Goal: Task Accomplishment & Management: Complete application form

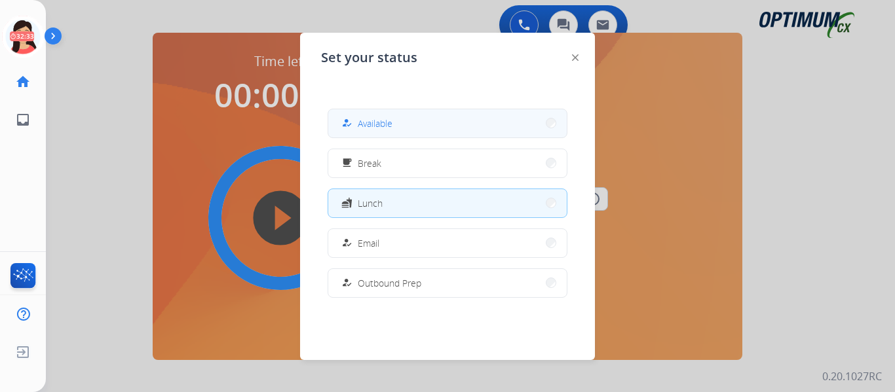
click at [337, 121] on button "how_to_reg Available" at bounding box center [447, 123] width 238 height 28
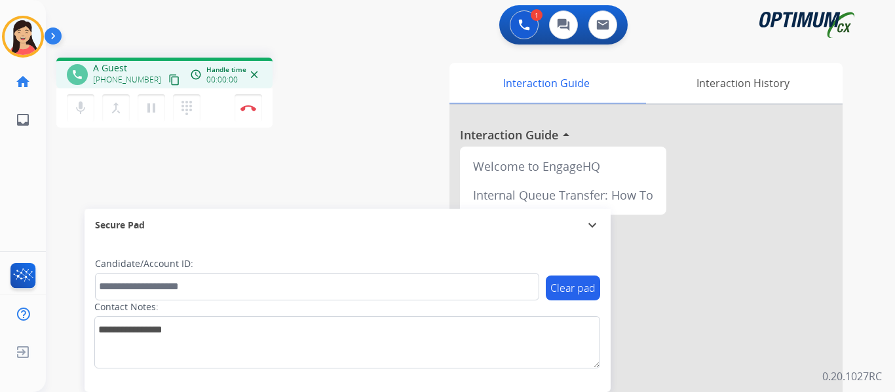
drag, startPoint x: 88, startPoint y: 85, endPoint x: 89, endPoint y: 94, distance: 9.2
click at [89, 94] on div "mic Mute merge_type Bridge pause Hold dialpad Dialpad" at bounding box center [137, 108] width 141 height 28
click at [168, 74] on mat-icon "content_copy" at bounding box center [174, 80] width 12 height 12
click at [259, 106] on button "Disconnect" at bounding box center [248, 108] width 28 height 28
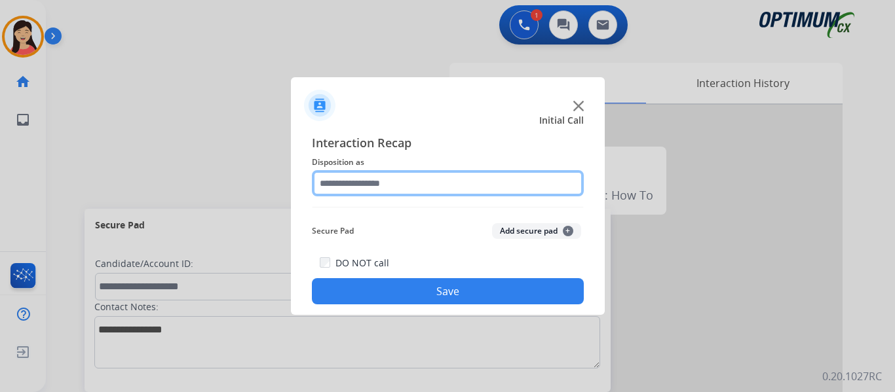
click at [363, 181] on input "text" at bounding box center [448, 183] width 272 height 26
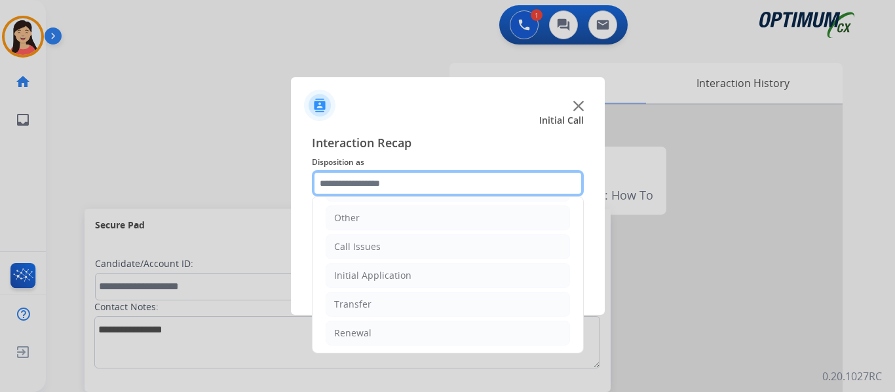
scroll to position [89, 0]
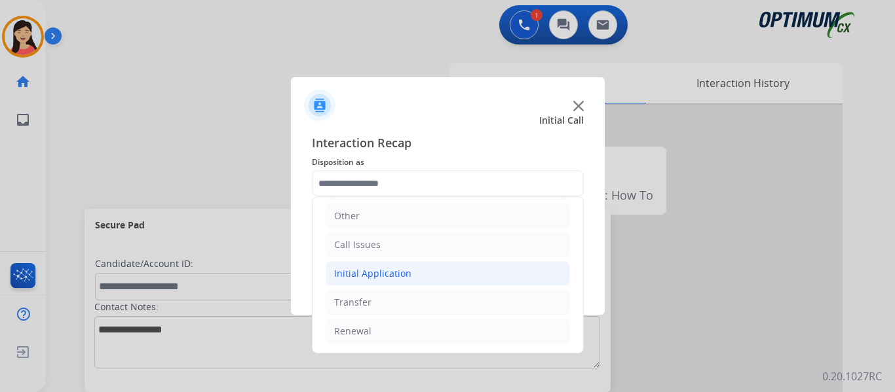
click at [416, 278] on li "Initial Application" at bounding box center [448, 273] width 244 height 25
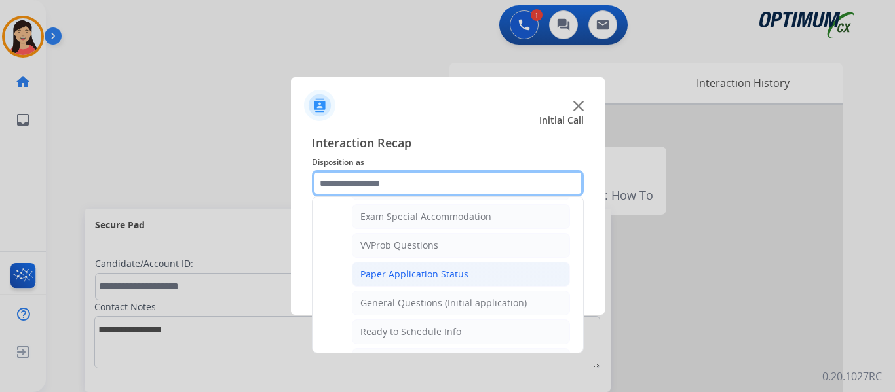
scroll to position [679, 0]
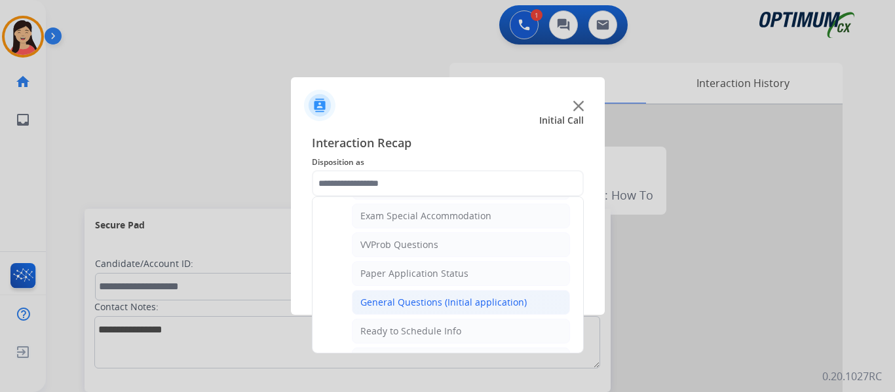
click at [479, 299] on div "General Questions (Initial application)" at bounding box center [443, 302] width 166 height 13
type input "**********"
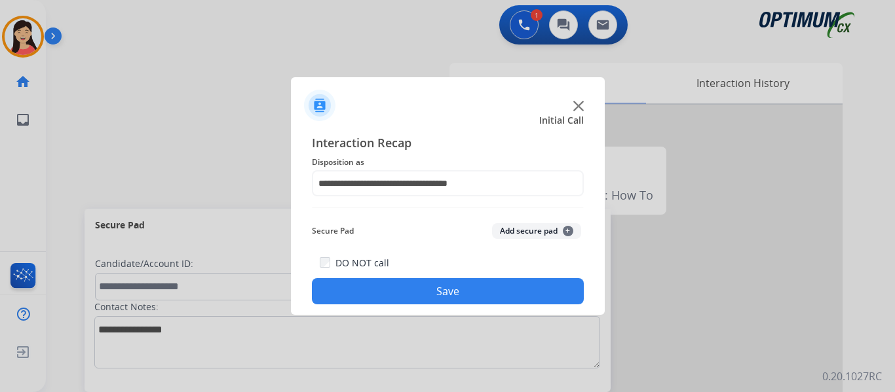
click at [475, 289] on button "Save" at bounding box center [448, 291] width 272 height 26
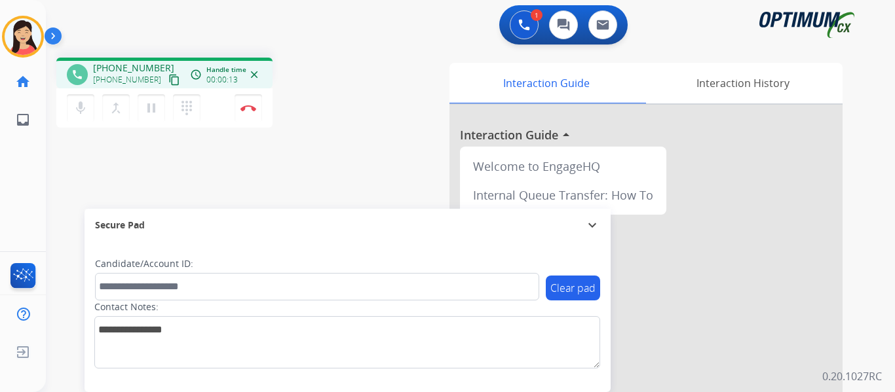
click at [168, 78] on mat-icon "content_copy" at bounding box center [174, 80] width 12 height 12
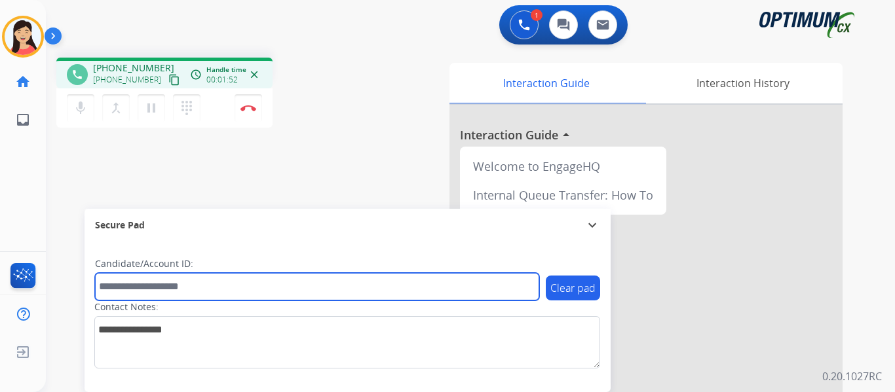
click at [243, 286] on input "text" at bounding box center [317, 287] width 444 height 28
paste input "*******"
type input "*******"
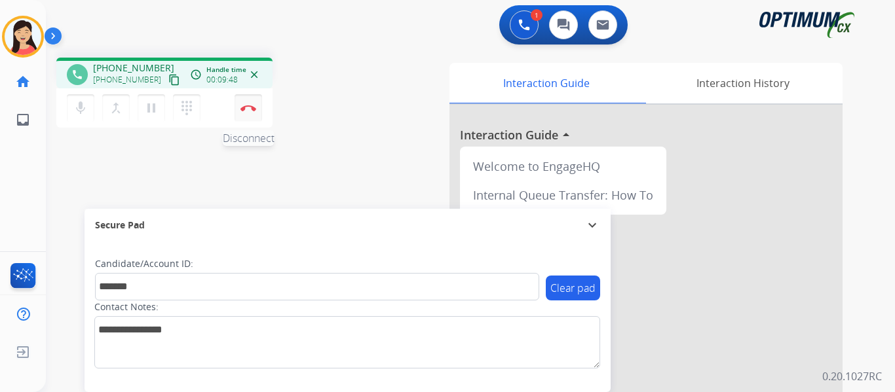
click at [250, 107] on img at bounding box center [248, 108] width 16 height 7
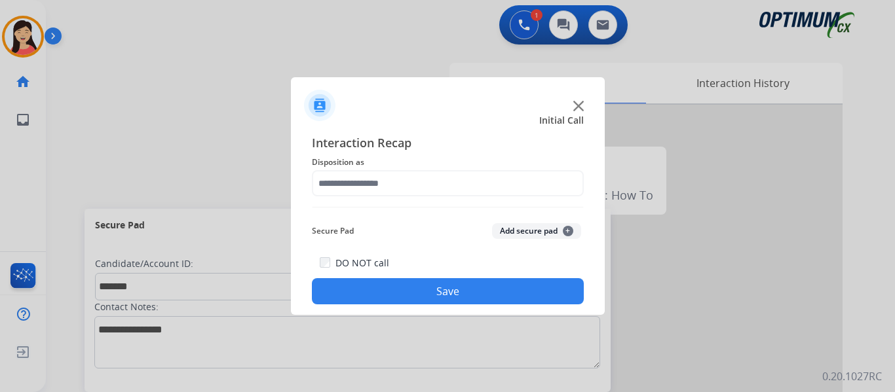
click at [543, 223] on button "Add secure pad +" at bounding box center [536, 231] width 89 height 16
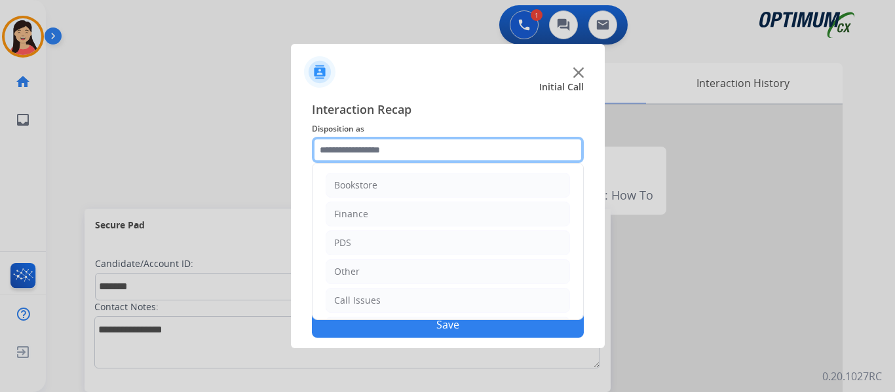
click at [422, 151] on input "text" at bounding box center [448, 150] width 272 height 26
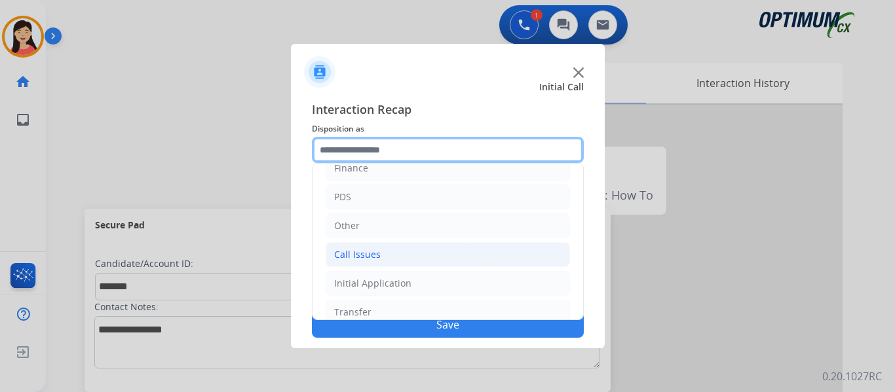
scroll to position [89, 0]
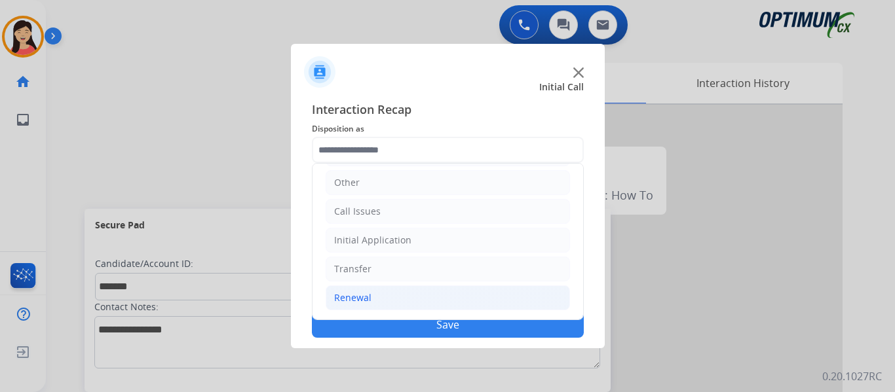
click at [366, 297] on div "Renewal" at bounding box center [352, 297] width 37 height 13
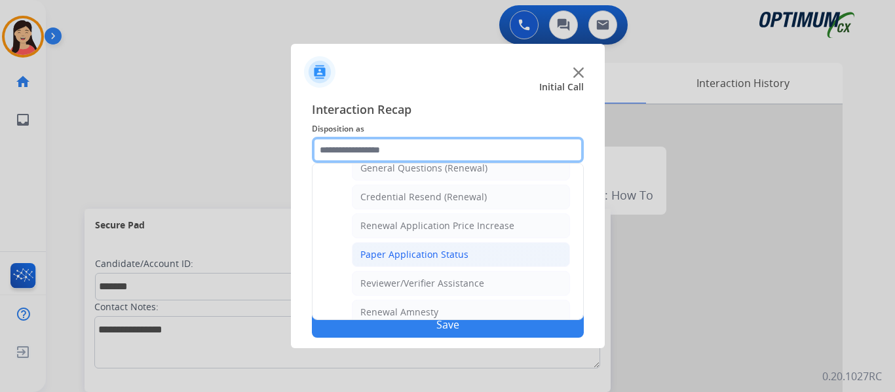
scroll to position [375, 0]
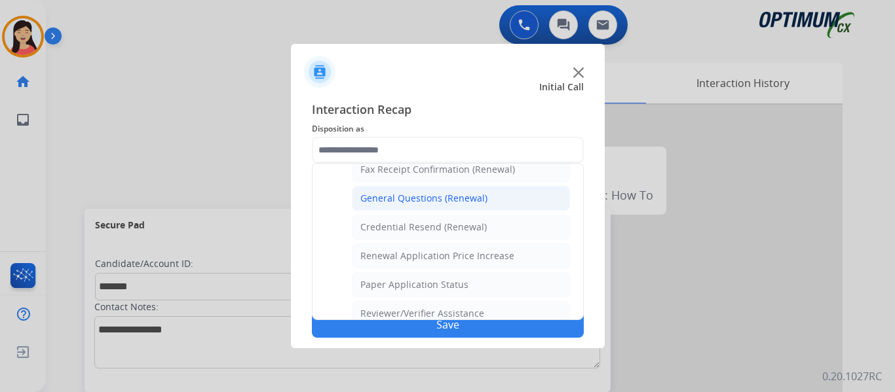
click at [422, 201] on div "General Questions (Renewal)" at bounding box center [423, 198] width 127 height 13
type input "**********"
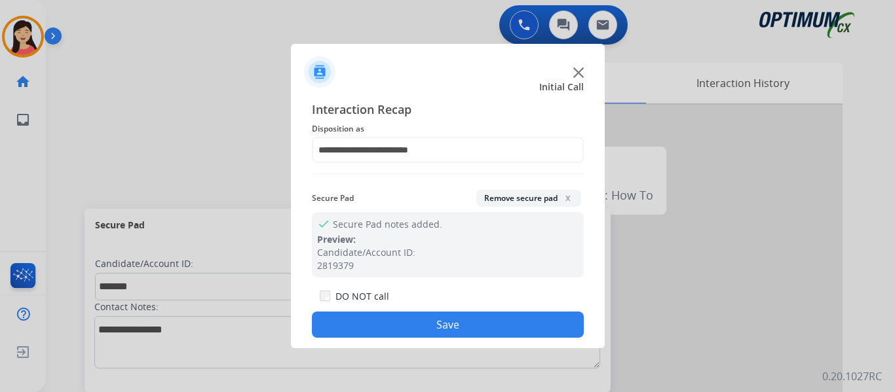
click at [518, 328] on button "Save" at bounding box center [448, 325] width 272 height 26
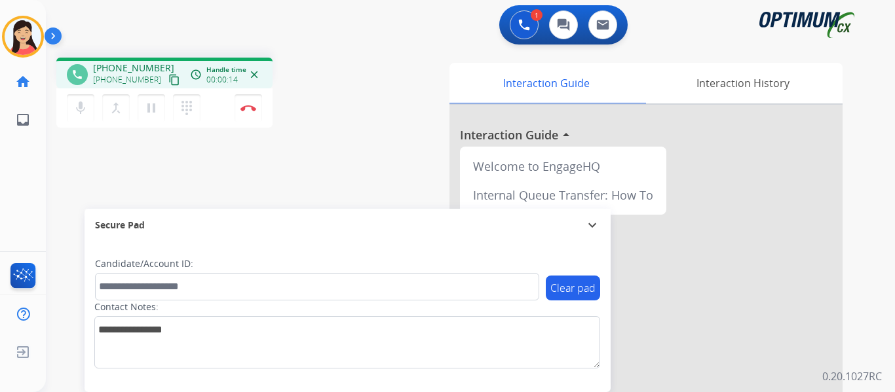
click at [166, 86] on button "content_copy" at bounding box center [174, 80] width 16 height 16
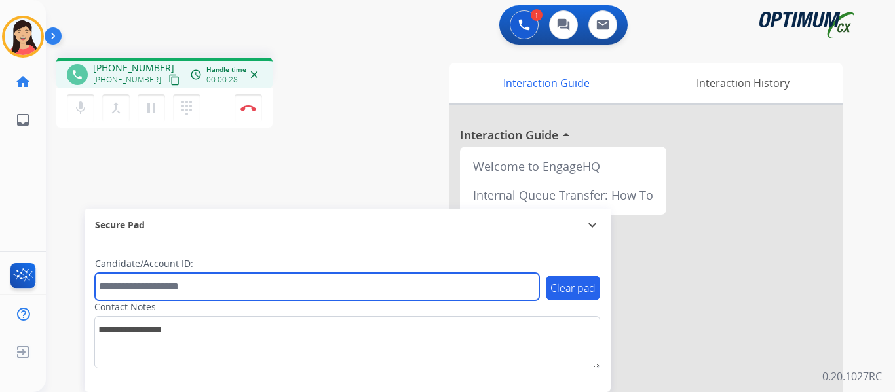
click at [214, 280] on input "text" at bounding box center [317, 287] width 444 height 28
paste input "*******"
type input "*******"
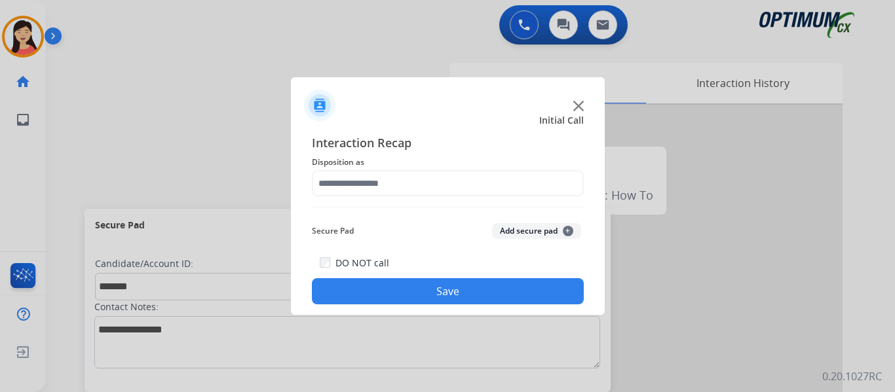
drag, startPoint x: 510, startPoint y: 232, endPoint x: 392, endPoint y: 166, distance: 134.9
click at [510, 232] on button "Add secure pad +" at bounding box center [536, 231] width 89 height 16
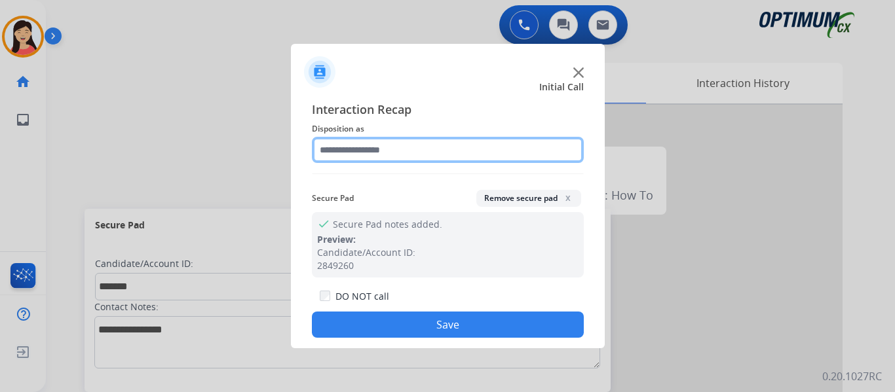
click at [343, 152] on input "text" at bounding box center [448, 150] width 272 height 26
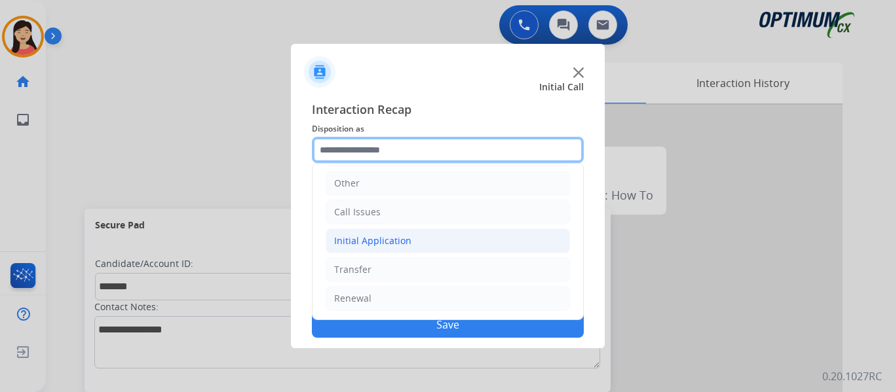
scroll to position [89, 0]
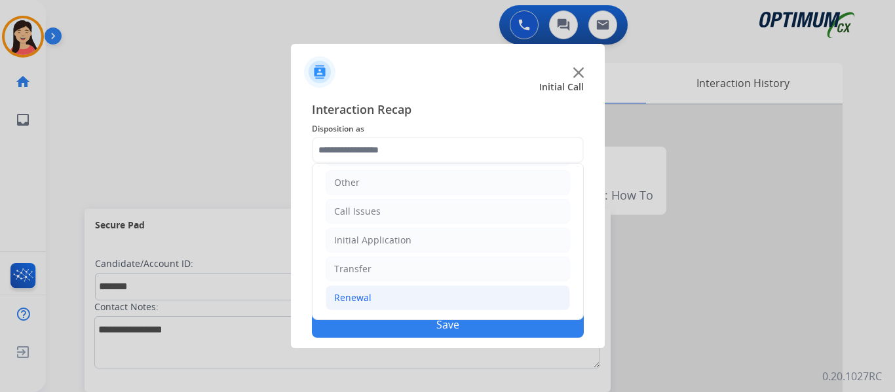
click at [367, 300] on div "Renewal" at bounding box center [352, 297] width 37 height 13
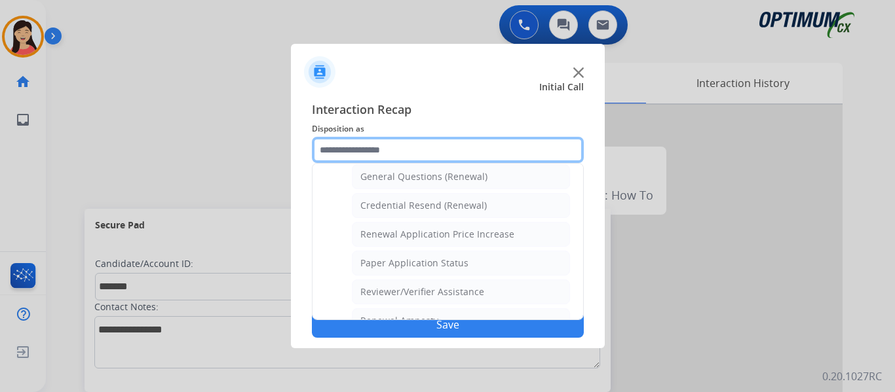
scroll to position [375, 0]
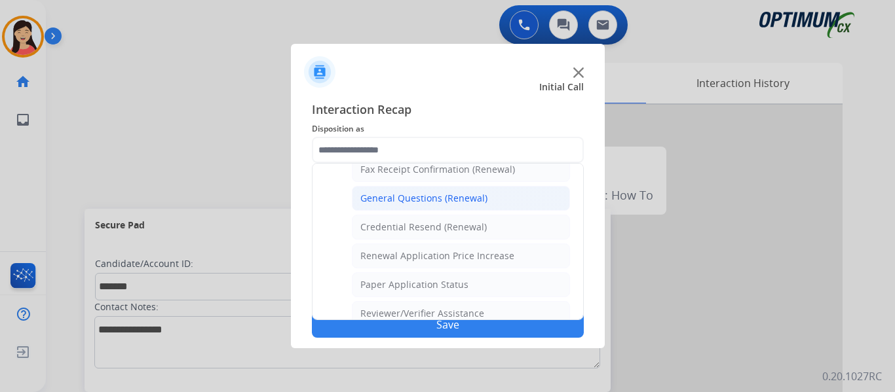
click at [425, 202] on div "General Questions (Renewal)" at bounding box center [423, 198] width 127 height 13
type input "**********"
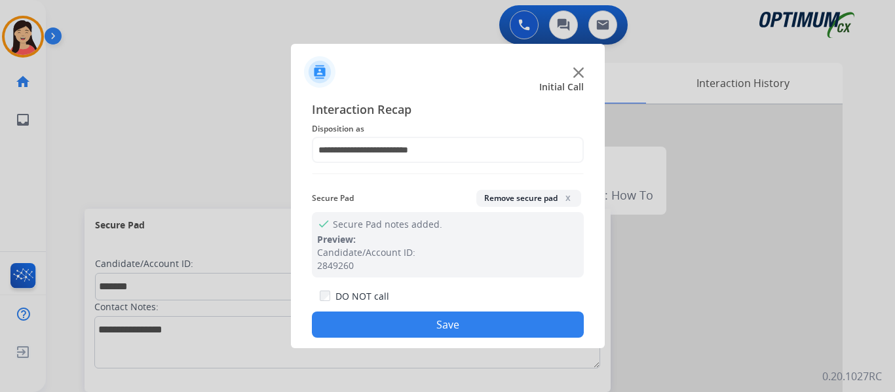
click at [512, 327] on button "Save" at bounding box center [448, 325] width 272 height 26
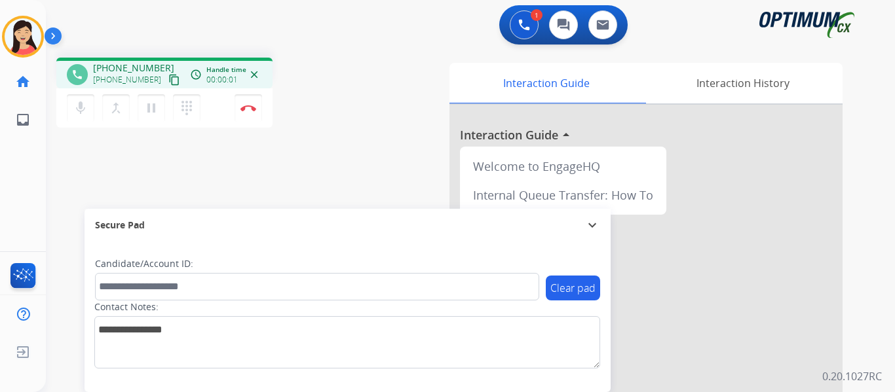
click at [168, 81] on mat-icon "content_copy" at bounding box center [174, 80] width 12 height 12
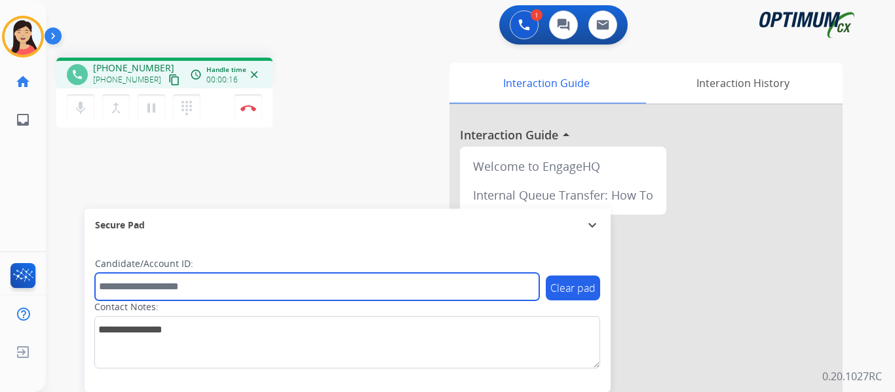
click at [339, 286] on input "text" at bounding box center [317, 287] width 444 height 28
paste input "*******"
type input "*******"
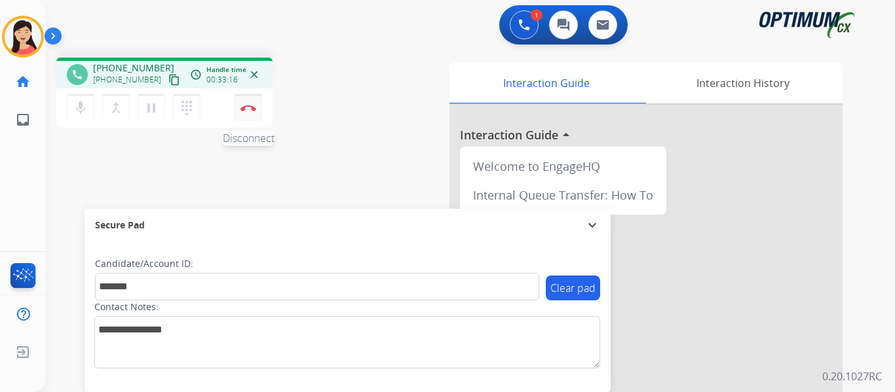
click at [248, 106] on img at bounding box center [248, 108] width 16 height 7
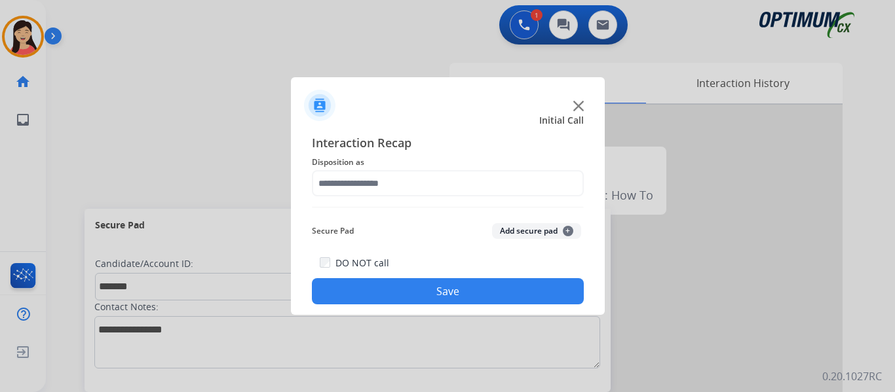
click at [507, 238] on div "Secure Pad Add secure pad +" at bounding box center [448, 231] width 272 height 26
click at [511, 233] on button "Add secure pad +" at bounding box center [536, 231] width 89 height 16
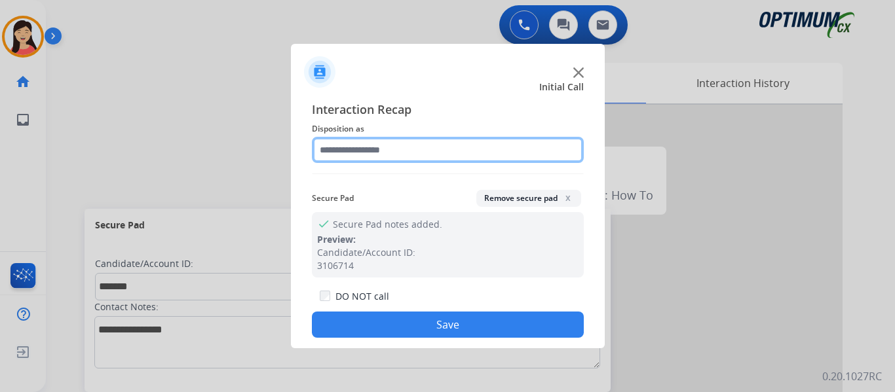
click at [407, 154] on input "text" at bounding box center [448, 150] width 272 height 26
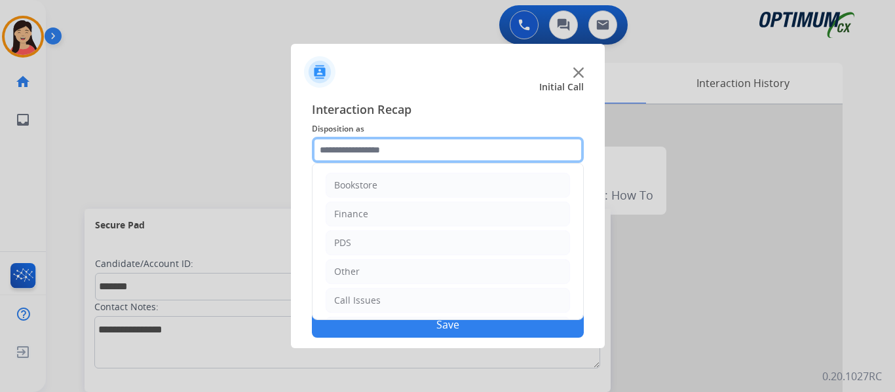
scroll to position [65, 0]
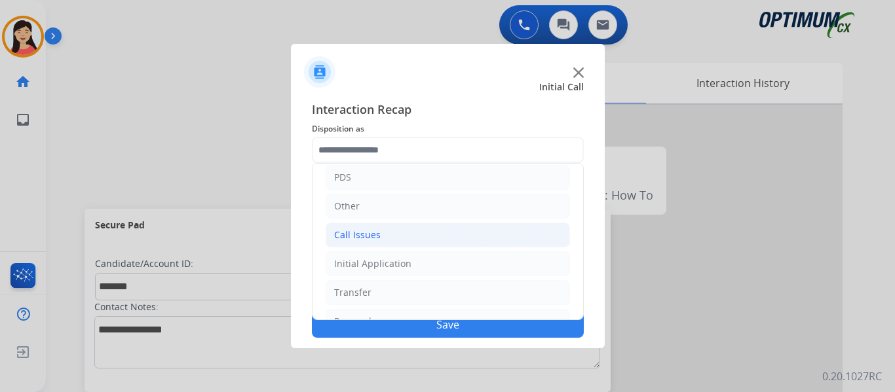
click at [368, 229] on div "Call Issues" at bounding box center [357, 235] width 47 height 13
click at [369, 219] on ul "Bookstore Finance PDS Other Call Issues Voicemail Wrong Number/Wrong Department…" at bounding box center [447, 292] width 270 height 389
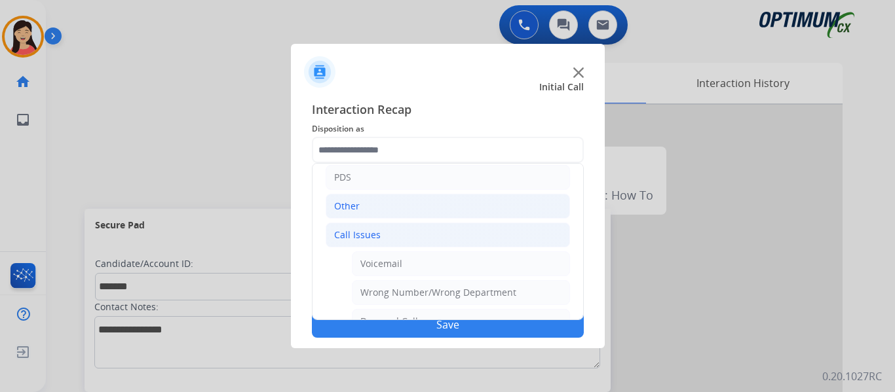
click at [400, 212] on li "Other" at bounding box center [448, 206] width 244 height 25
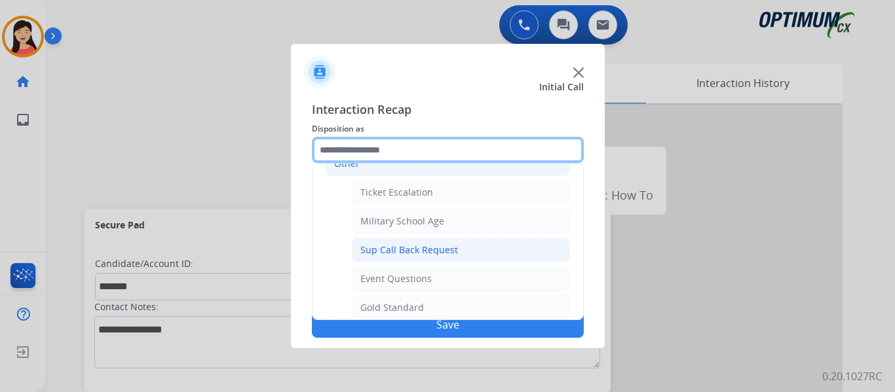
scroll to position [131, 0]
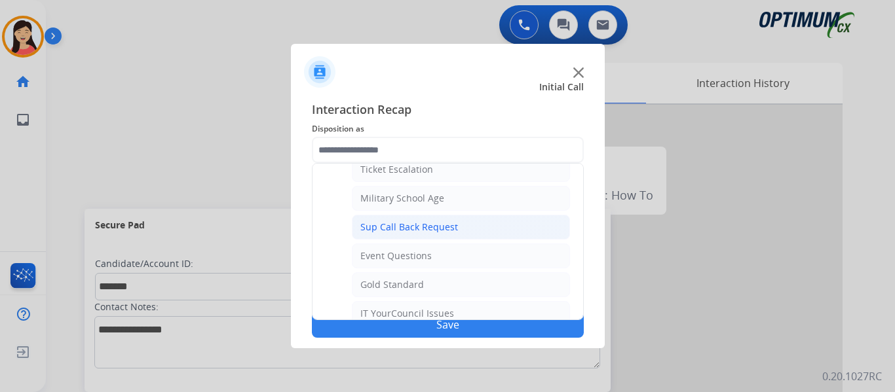
click at [424, 228] on div "Sup Call Back Request" at bounding box center [409, 227] width 98 height 13
type input "**********"
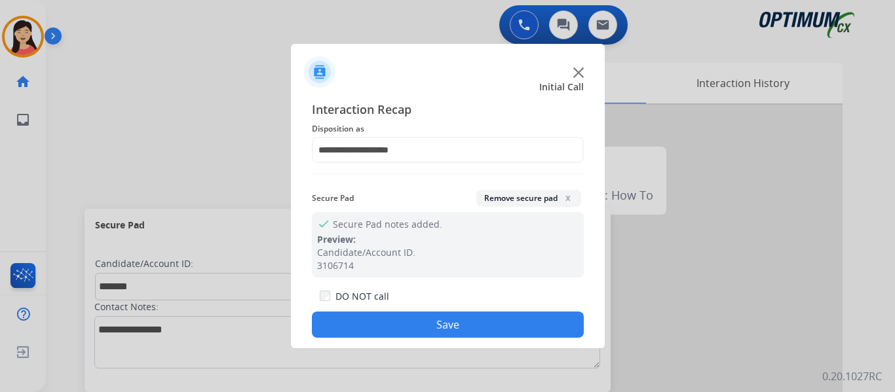
click at [489, 328] on button "Save" at bounding box center [448, 325] width 272 height 26
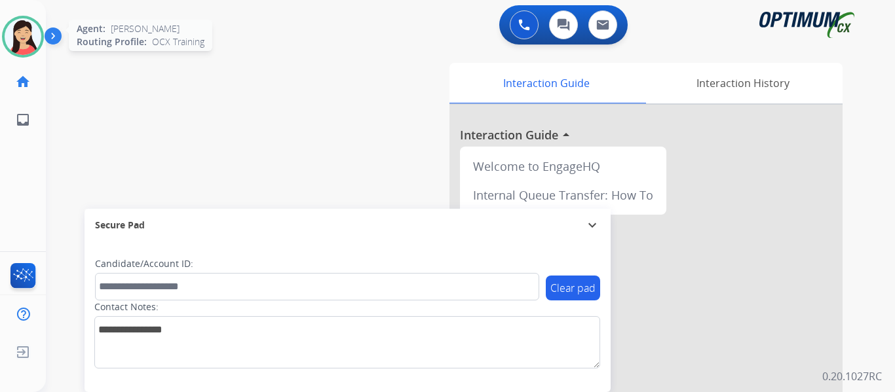
click at [10, 46] on img at bounding box center [23, 36] width 37 height 37
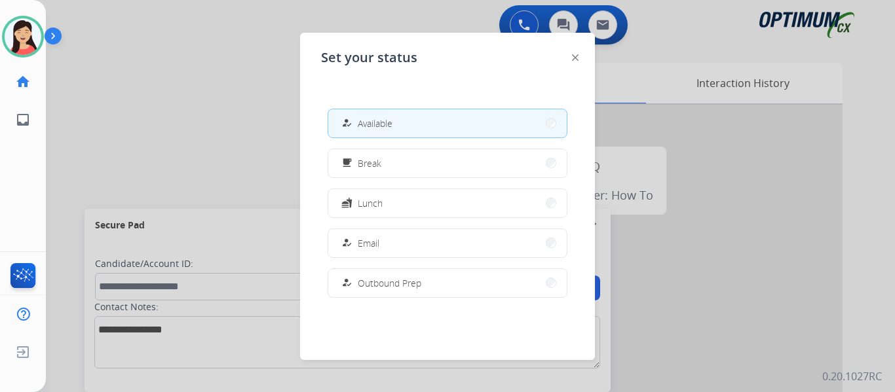
click at [396, 166] on button "free_breakfast Break" at bounding box center [447, 163] width 238 height 28
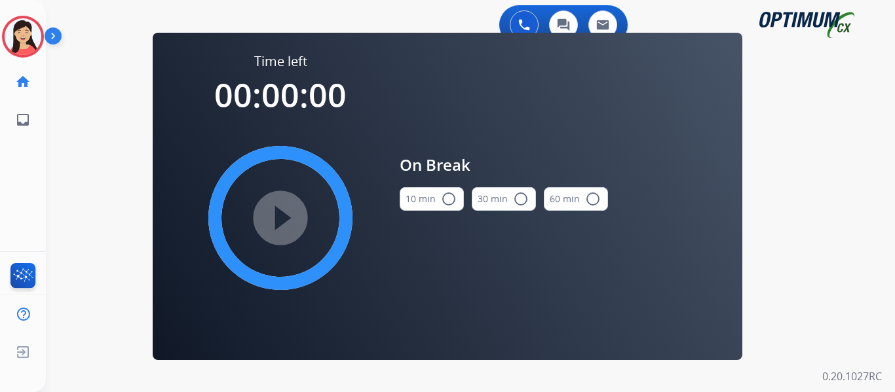
click at [407, 202] on button "10 min radio_button_unchecked" at bounding box center [432, 199] width 64 height 24
click at [288, 210] on mat-icon "play_circle_filled" at bounding box center [280, 218] width 16 height 16
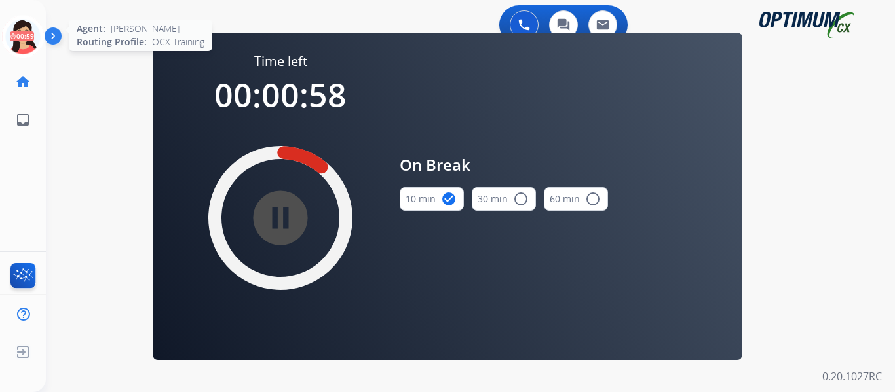
click at [24, 39] on icon at bounding box center [23, 37] width 43 height 43
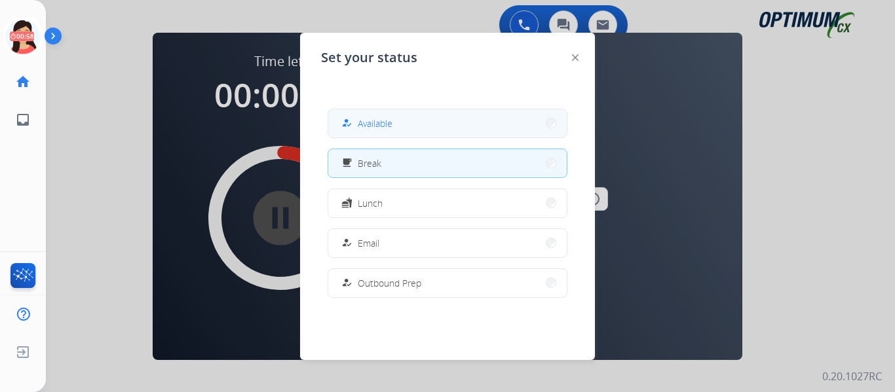
click at [399, 126] on button "how_to_reg Available" at bounding box center [447, 123] width 238 height 28
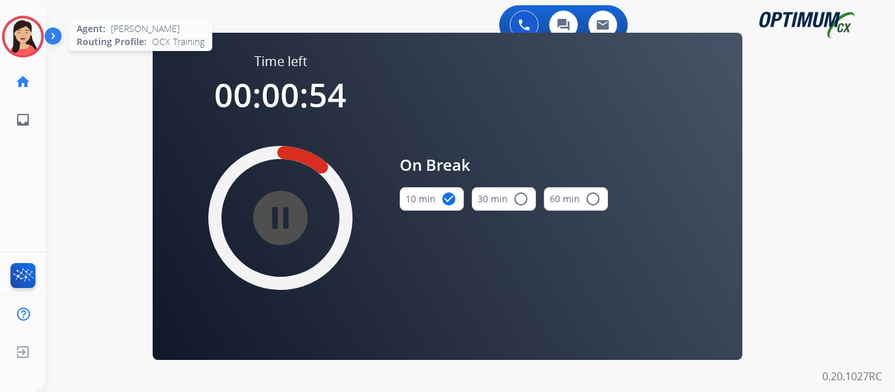
click at [33, 34] on img at bounding box center [23, 36] width 37 height 37
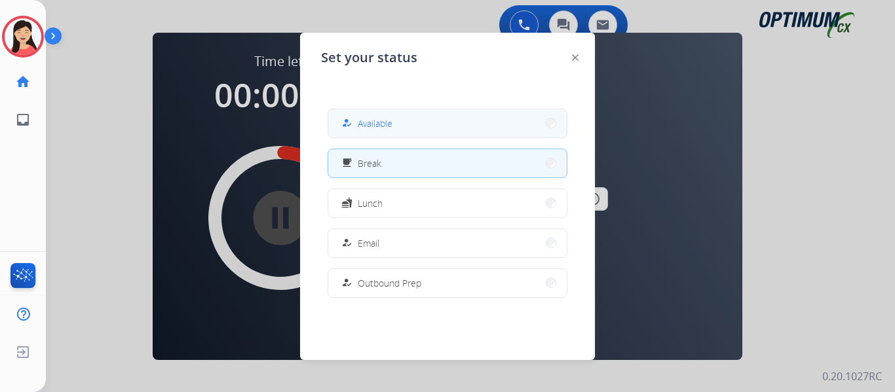
click at [392, 112] on button "how_to_reg Available" at bounding box center [447, 123] width 238 height 28
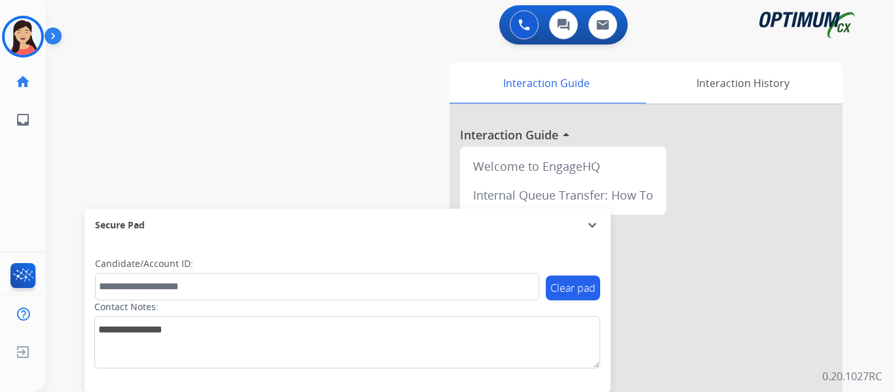
click at [62, 112] on div "swap_horiz Break voice bridge close_fullscreen Connect 3-Way Call merge_type Se…" at bounding box center [454, 320] width 817 height 546
click at [37, 33] on img at bounding box center [23, 36] width 37 height 37
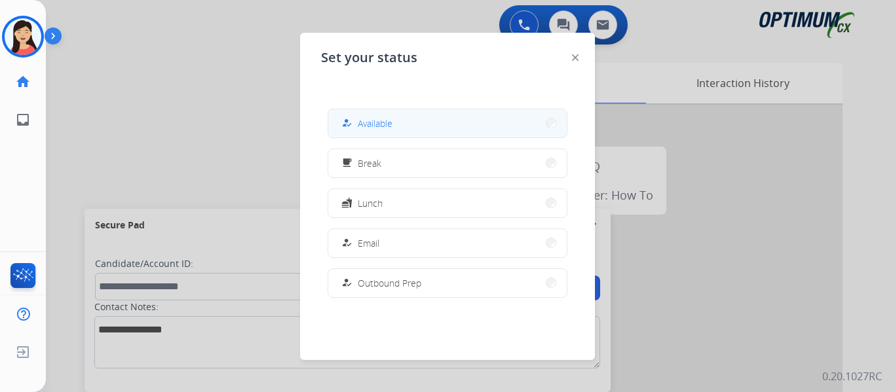
click at [371, 116] on div "how_to_reg Available" at bounding box center [366, 123] width 54 height 16
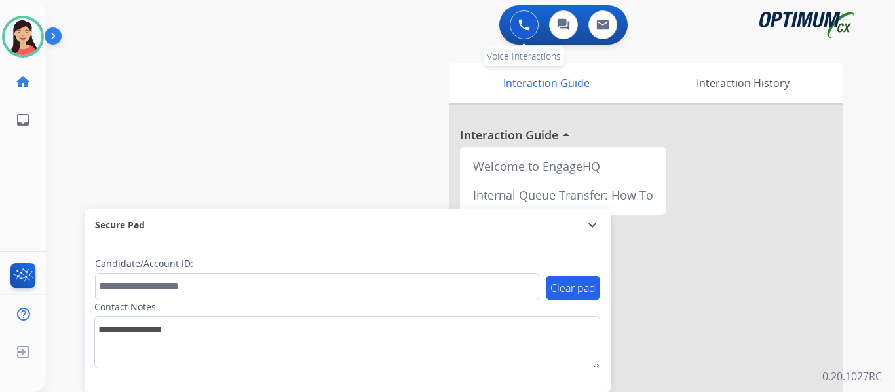
click at [524, 20] on img at bounding box center [524, 25] width 12 height 12
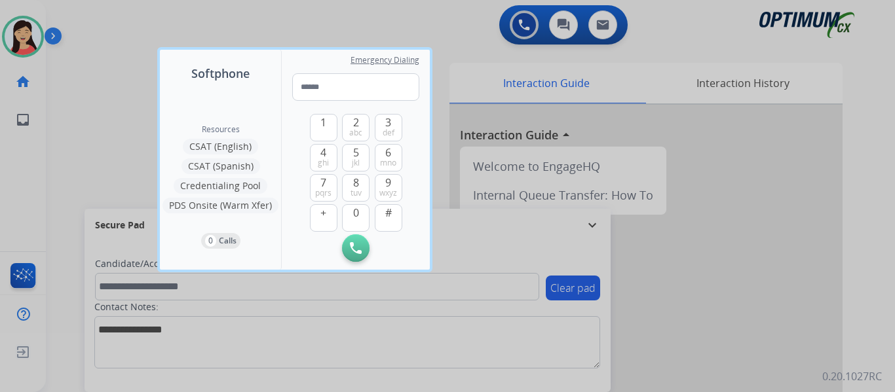
type input "**********"
drag, startPoint x: 399, startPoint y: 86, endPoint x: 242, endPoint y: 83, distance: 156.6
click at [242, 83] on div "**********" at bounding box center [295, 160] width 270 height 220
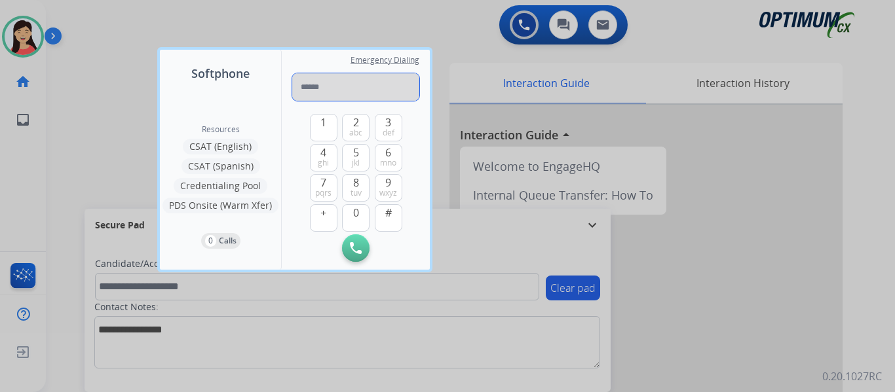
click at [317, 92] on input "tel" at bounding box center [355, 87] width 127 height 28
paste input "**********"
type input "**********"
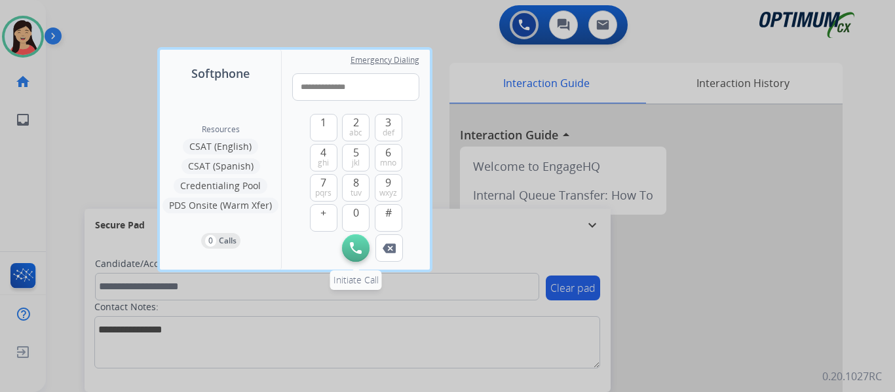
click at [355, 249] on img at bounding box center [356, 248] width 12 height 12
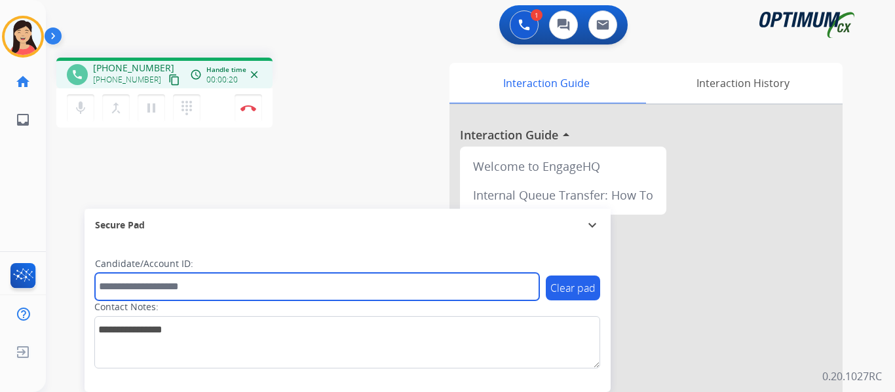
click at [162, 289] on input "text" at bounding box center [317, 287] width 444 height 28
paste input "*******"
type input "*******"
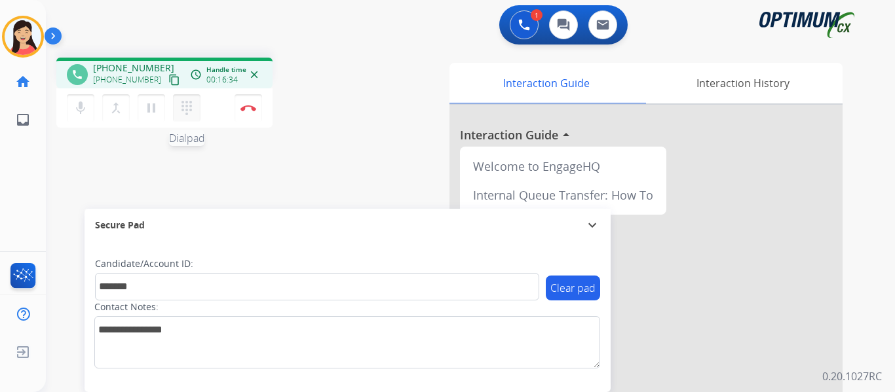
click at [184, 109] on mat-icon "dialpad" at bounding box center [187, 108] width 16 height 16
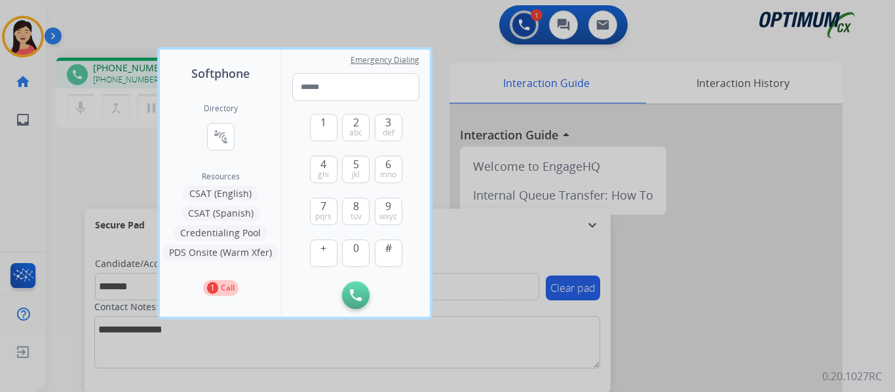
click at [229, 193] on button "CSAT (English)" at bounding box center [220, 194] width 75 height 16
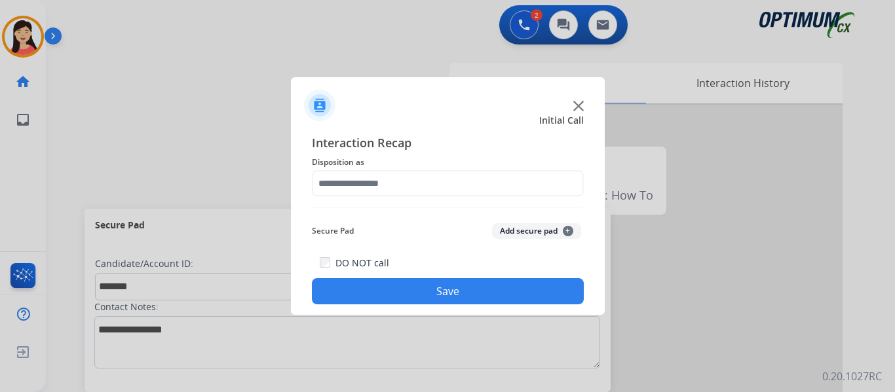
click at [516, 229] on button "Add secure pad +" at bounding box center [536, 231] width 89 height 16
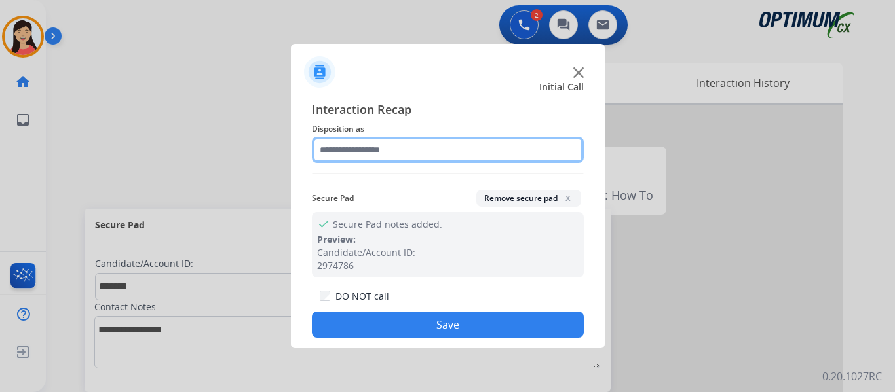
click at [379, 153] on input "text" at bounding box center [448, 150] width 272 height 26
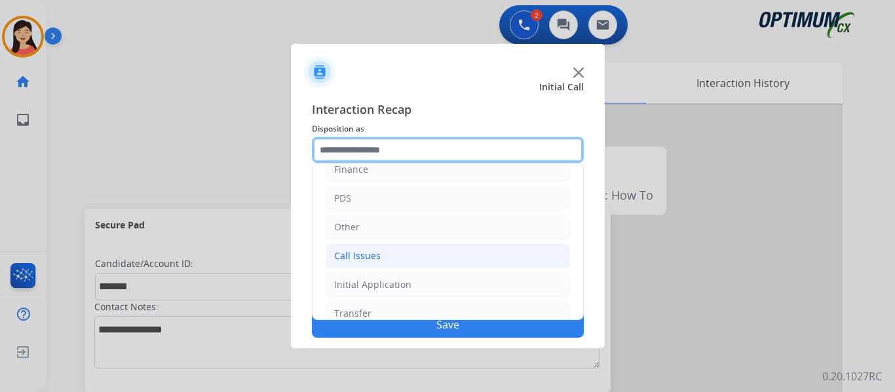
scroll to position [89, 0]
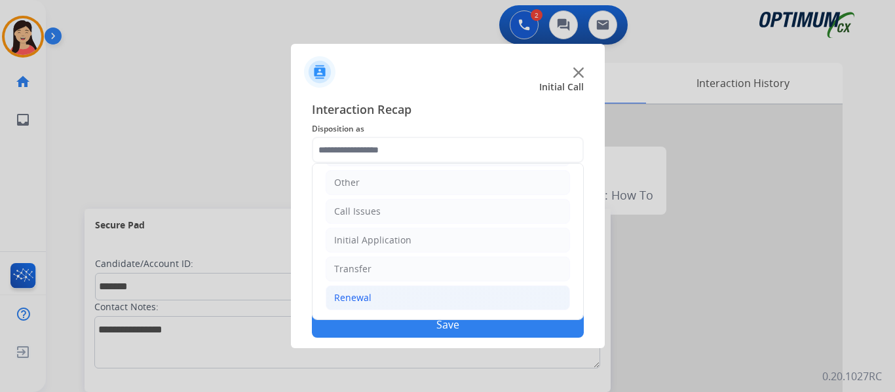
click at [379, 302] on li "Renewal" at bounding box center [448, 298] width 244 height 25
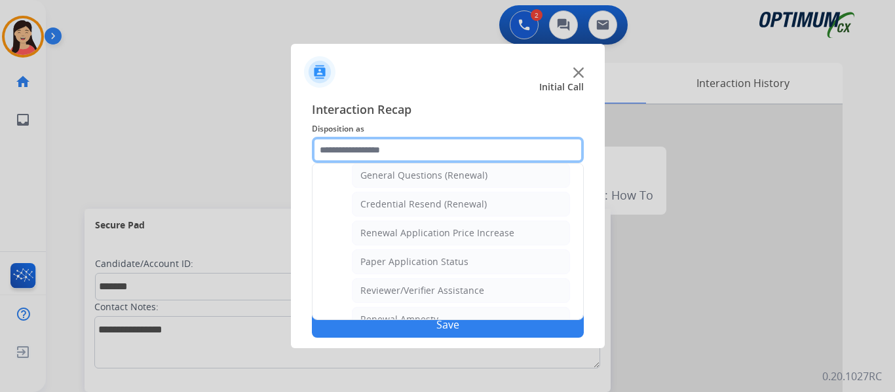
scroll to position [375, 0]
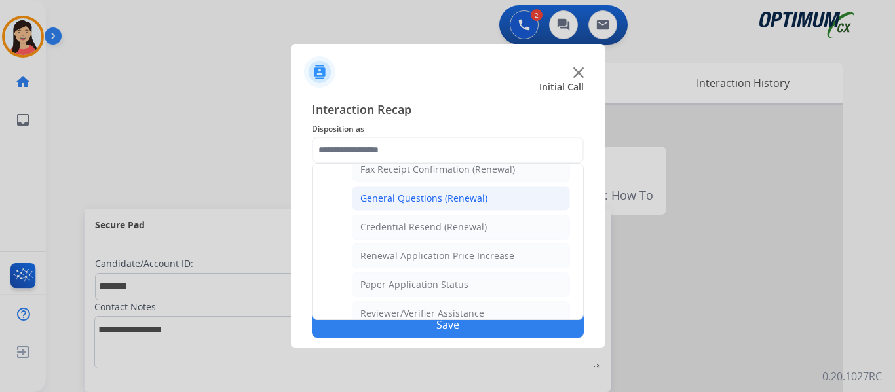
click at [434, 199] on div "General Questions (Renewal)" at bounding box center [423, 198] width 127 height 13
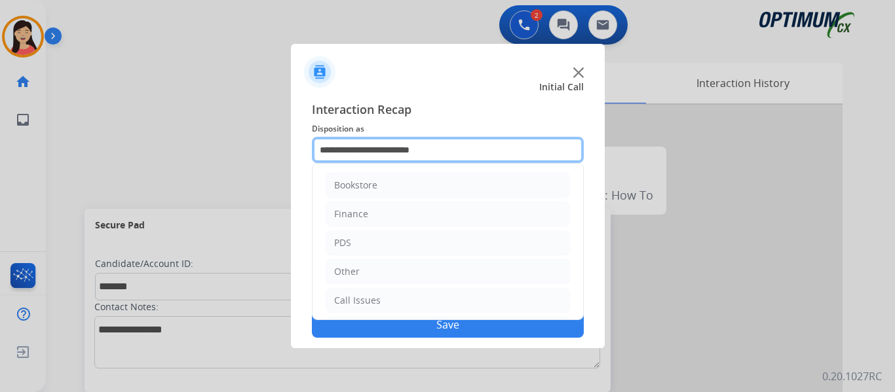
click at [430, 155] on input "**********" at bounding box center [448, 150] width 272 height 26
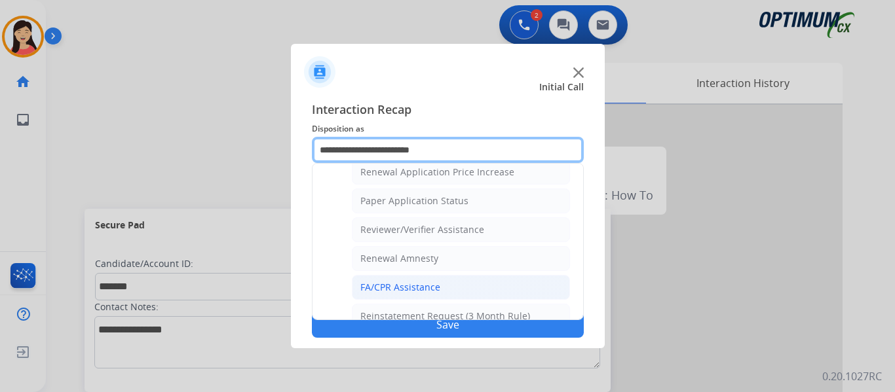
scroll to position [506, 0]
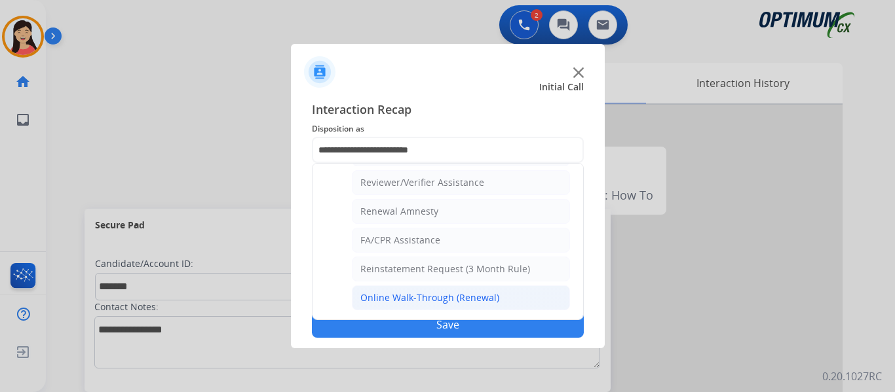
click at [411, 295] on div "Online Walk-Through (Renewal)" at bounding box center [429, 297] width 139 height 13
type input "**********"
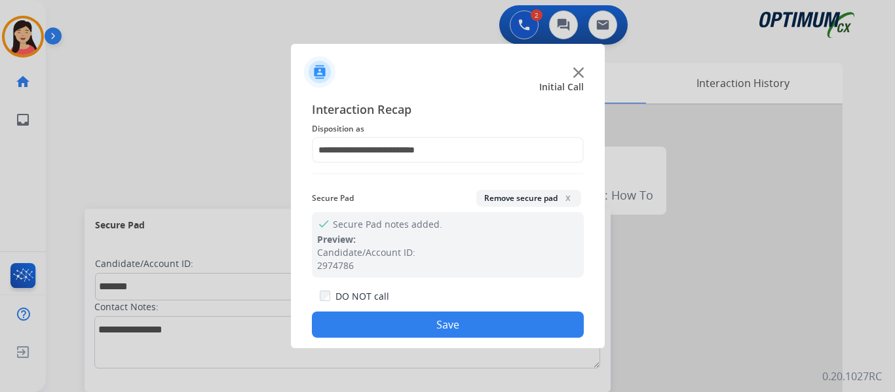
click at [434, 322] on button "Save" at bounding box center [448, 325] width 272 height 26
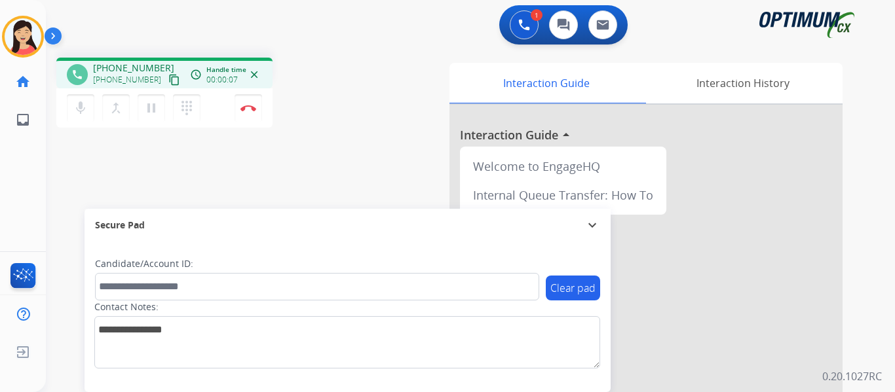
click at [168, 80] on mat-icon "content_copy" at bounding box center [174, 80] width 12 height 12
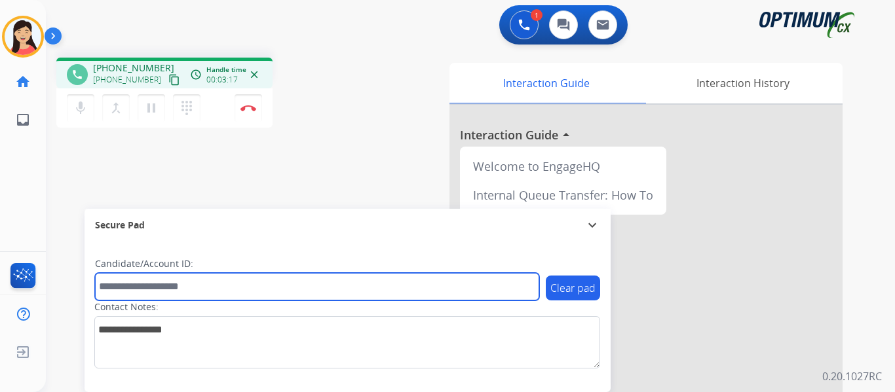
click at [393, 286] on input "text" at bounding box center [317, 287] width 444 height 28
paste input "*******"
type input "*******"
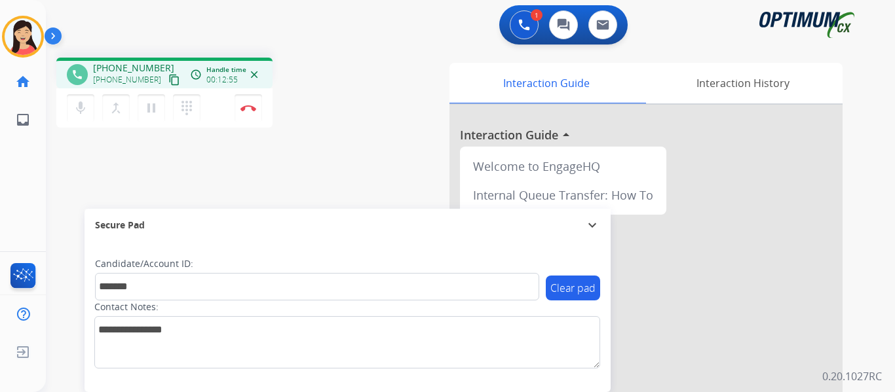
drag, startPoint x: 158, startPoint y: 78, endPoint x: 206, endPoint y: 84, distance: 48.2
click at [168, 78] on mat-icon "content_copy" at bounding box center [174, 80] width 12 height 12
drag, startPoint x: 245, startPoint y: 110, endPoint x: 255, endPoint y: 111, distance: 10.6
click at [245, 110] on img at bounding box center [248, 108] width 16 height 7
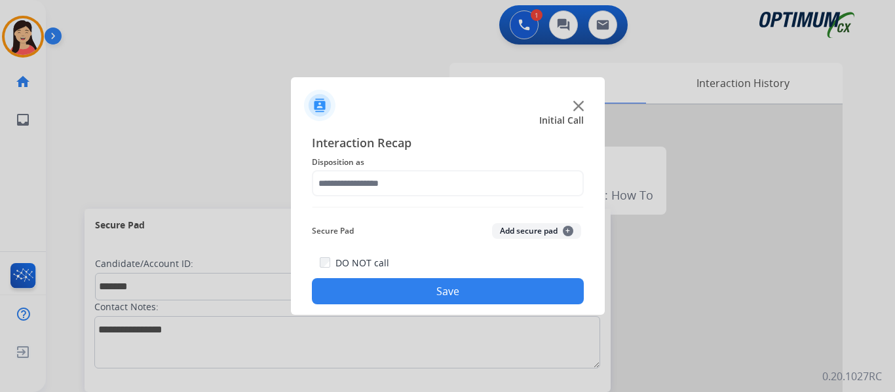
click at [515, 234] on button "Add secure pad +" at bounding box center [536, 231] width 89 height 16
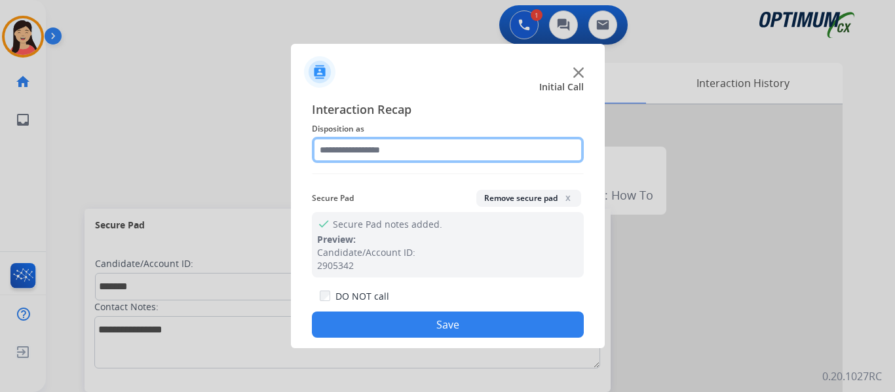
click at [374, 151] on input "text" at bounding box center [448, 150] width 272 height 26
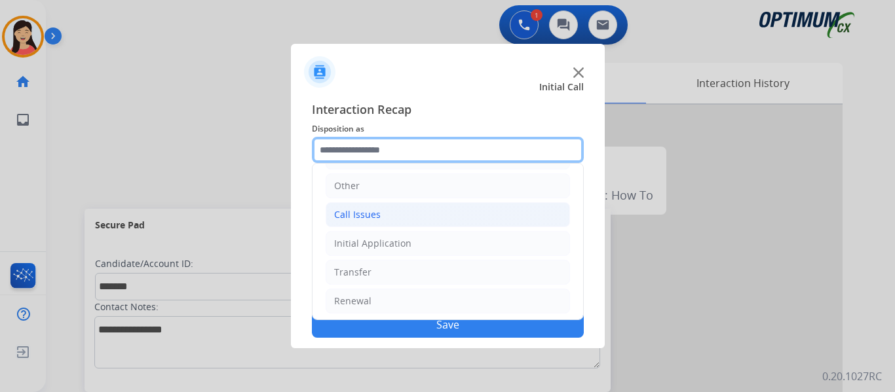
scroll to position [89, 0]
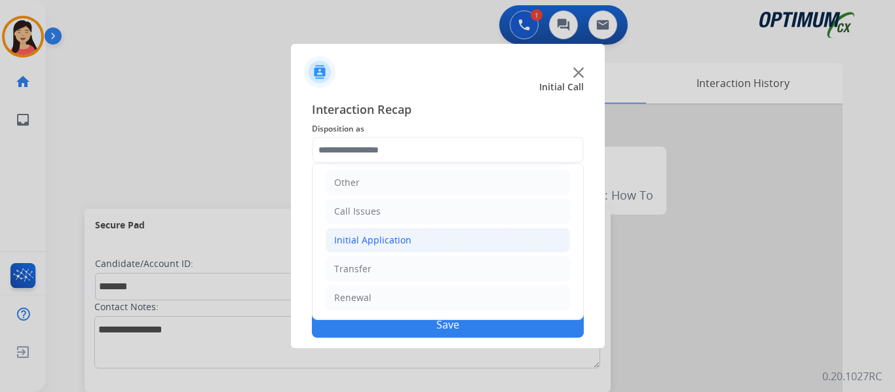
click at [348, 237] on div "Initial Application" at bounding box center [372, 240] width 77 height 13
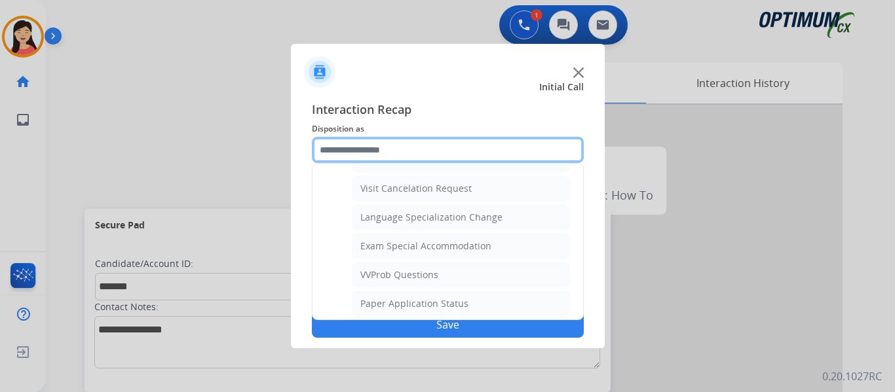
scroll to position [638, 0]
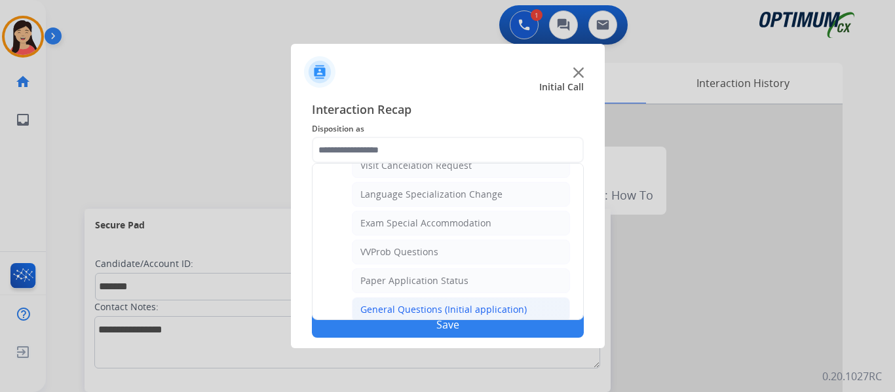
click at [394, 308] on div "General Questions (Initial application)" at bounding box center [443, 309] width 166 height 13
type input "**********"
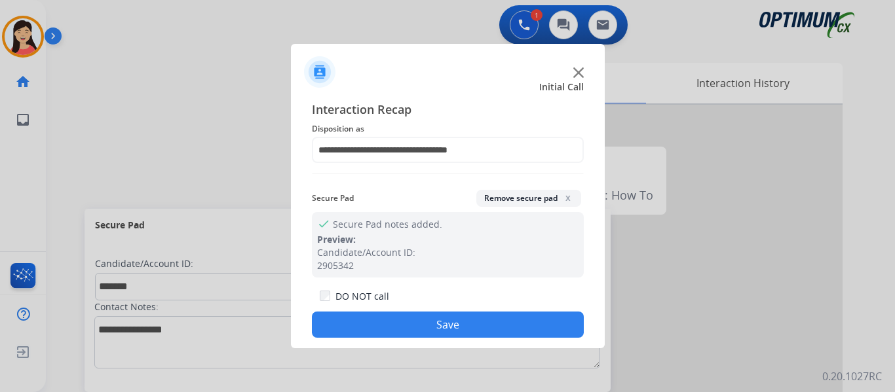
click at [456, 323] on button "Save" at bounding box center [448, 325] width 272 height 26
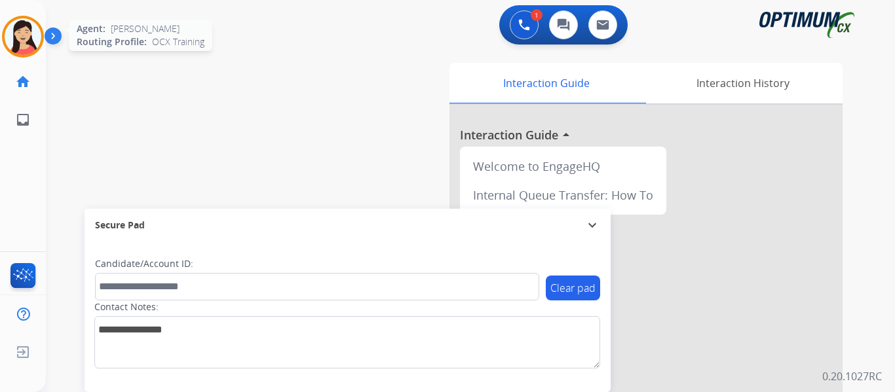
click at [31, 26] on img at bounding box center [23, 36] width 37 height 37
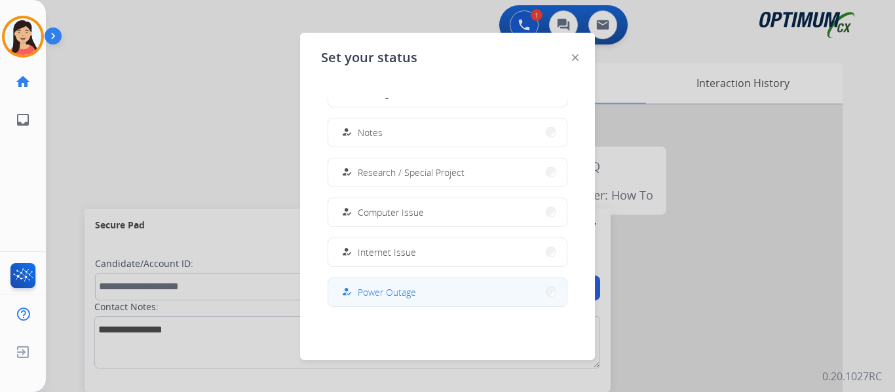
scroll to position [327, 0]
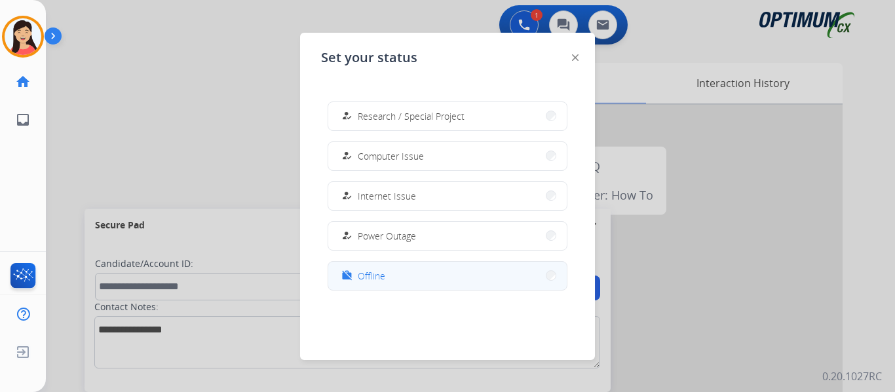
click at [400, 280] on button "work_off Offline" at bounding box center [447, 276] width 238 height 28
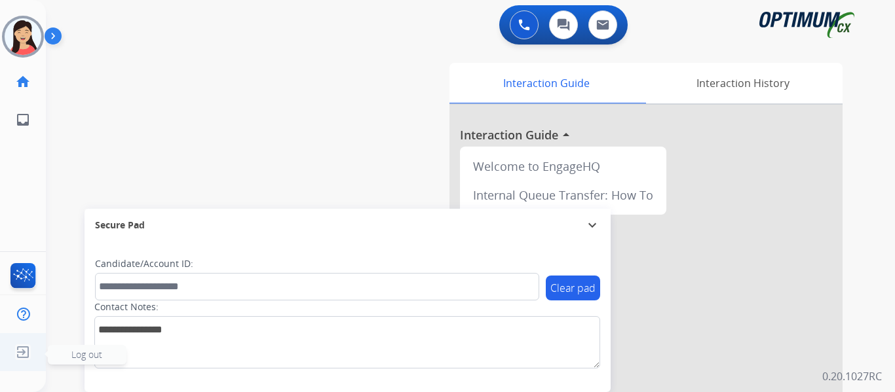
click at [26, 356] on img at bounding box center [23, 352] width 24 height 25
